Goal: Task Accomplishment & Management: Manage account settings

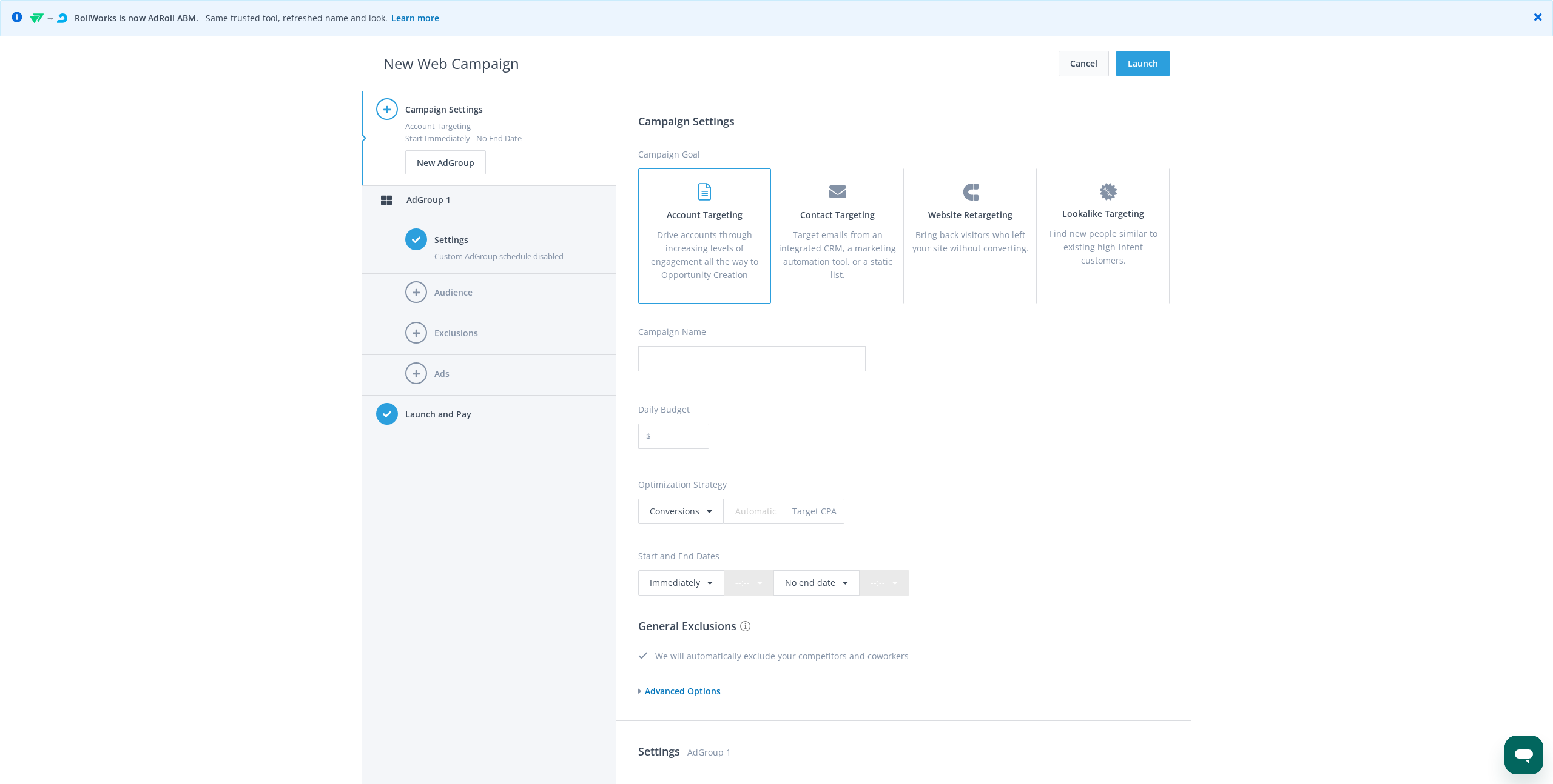
click at [1079, 69] on button "Cancel" at bounding box center [1083, 64] width 50 height 25
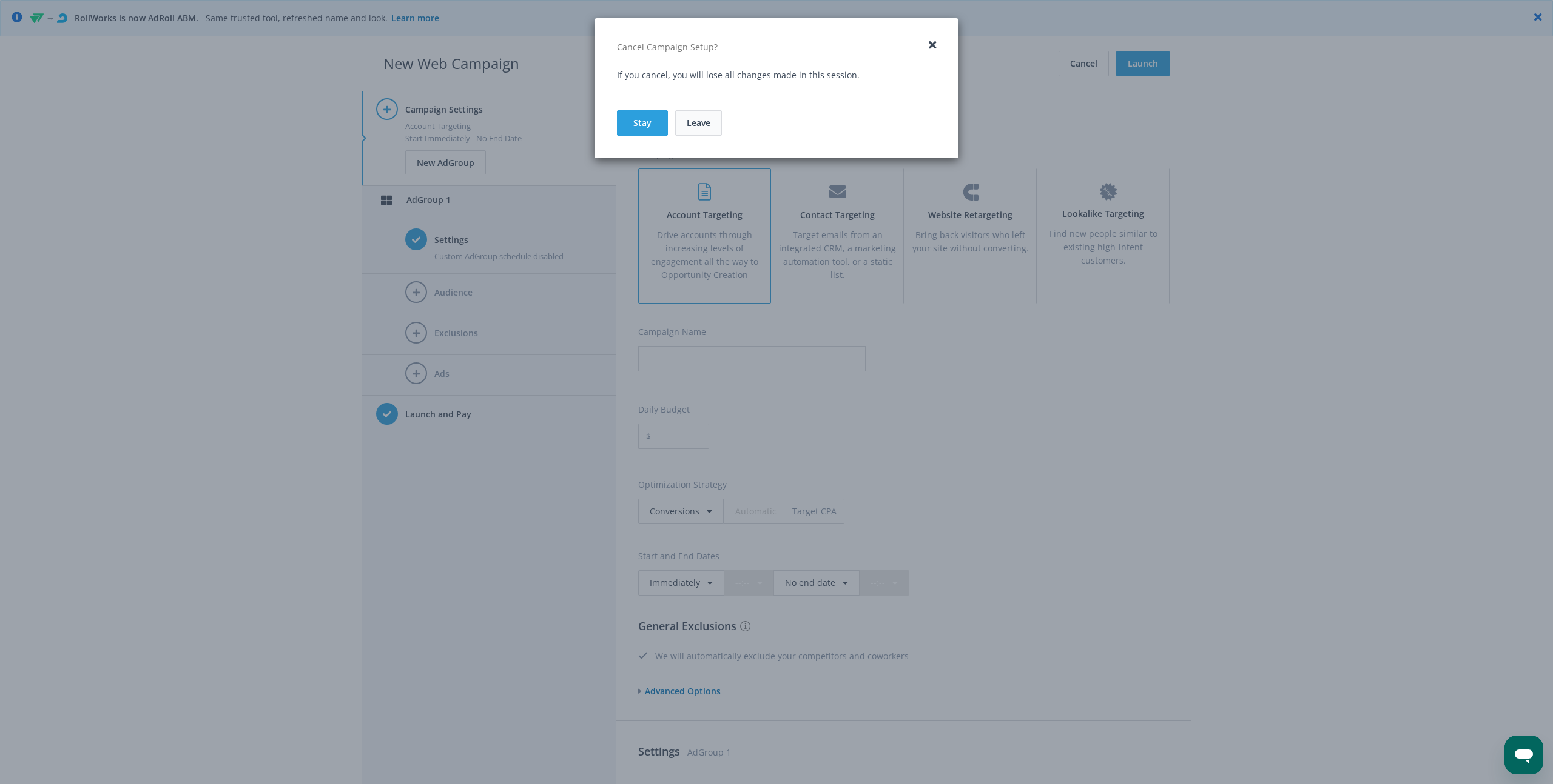
click at [681, 123] on link "Leave" at bounding box center [698, 123] width 47 height 25
